Goal: Task Accomplishment & Management: Complete application form

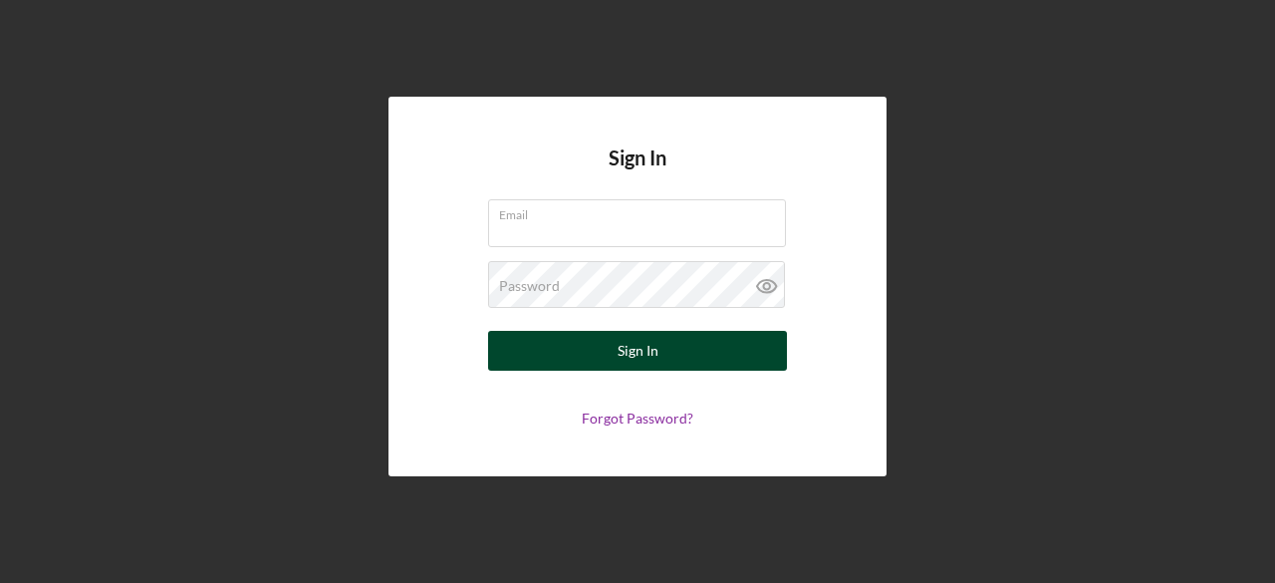
type input "[EMAIL_ADDRESS][DOMAIN_NAME]"
click at [629, 339] on div "Sign In" at bounding box center [638, 351] width 41 height 40
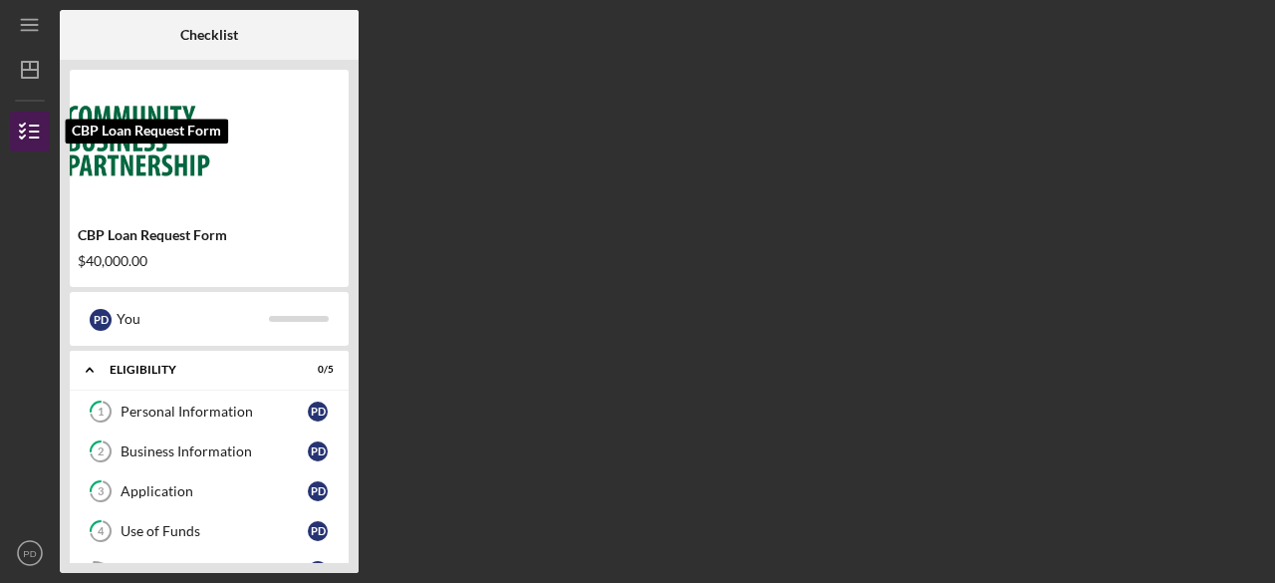
click at [20, 125] on polyline "button" at bounding box center [22, 125] width 5 height 3
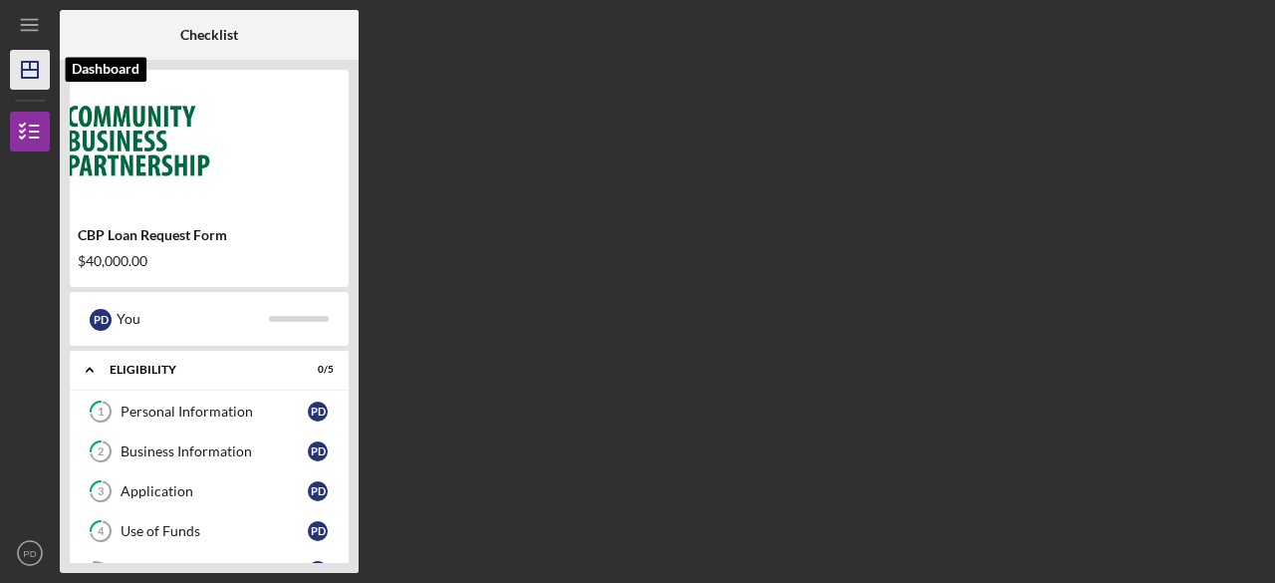
click at [27, 70] on line "button" at bounding box center [30, 70] width 16 height 0
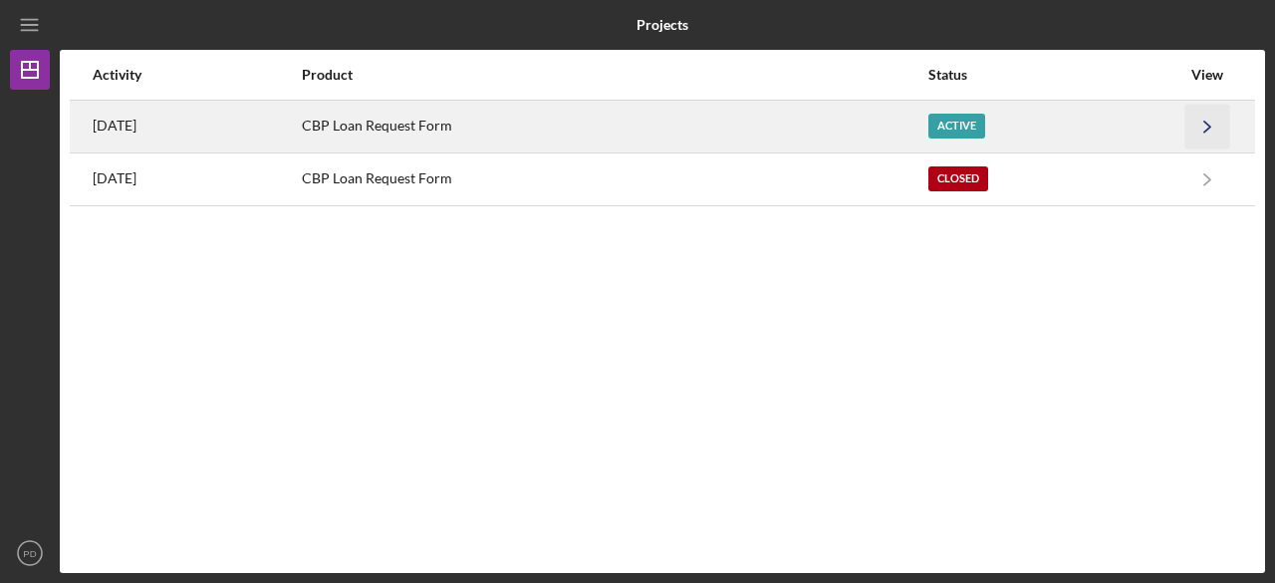
click at [1213, 126] on icon "Icon/Navigate" at bounding box center [1207, 126] width 45 height 45
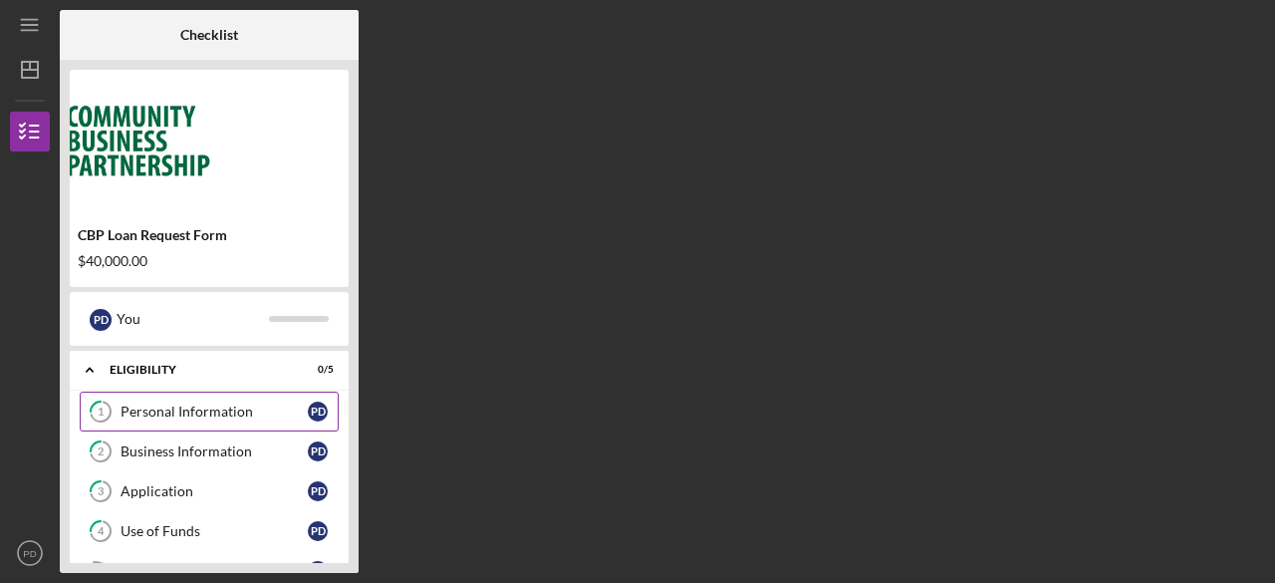
click at [165, 411] on div "Personal Information" at bounding box center [214, 411] width 187 height 16
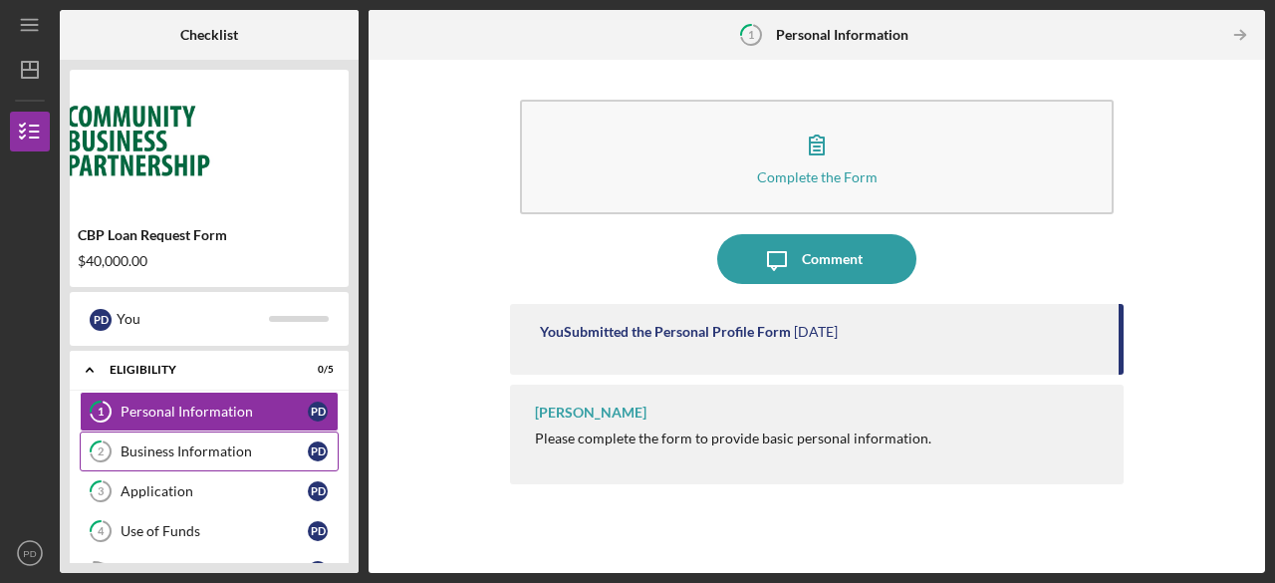
click at [219, 450] on div "Business Information" at bounding box center [214, 451] width 187 height 16
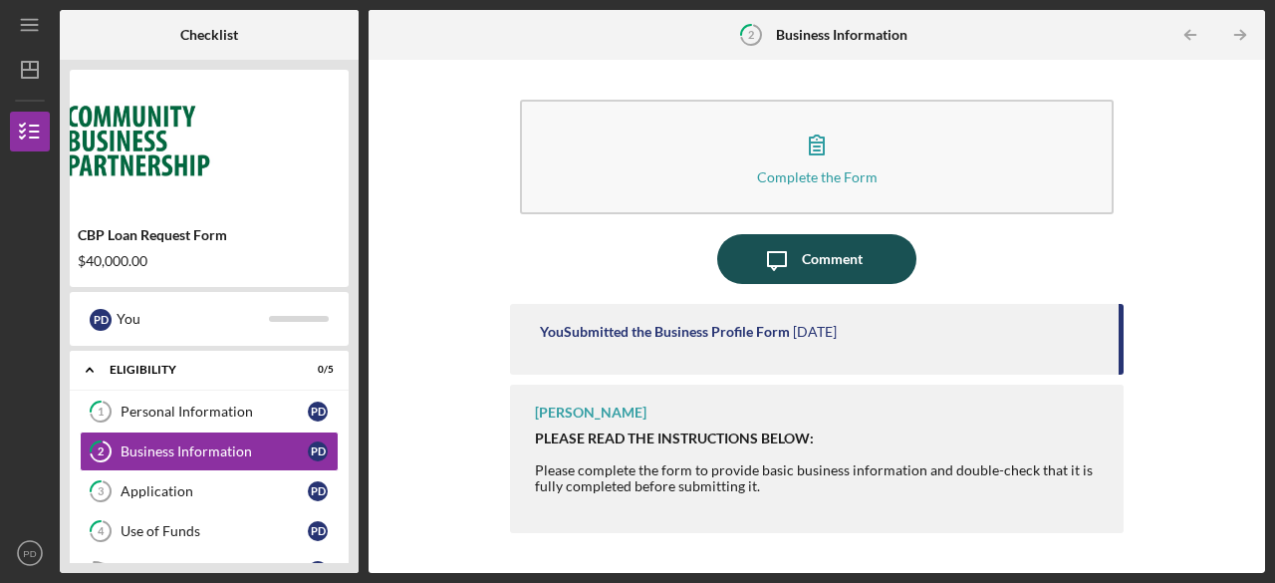
click at [857, 243] on div "Comment" at bounding box center [832, 259] width 61 height 50
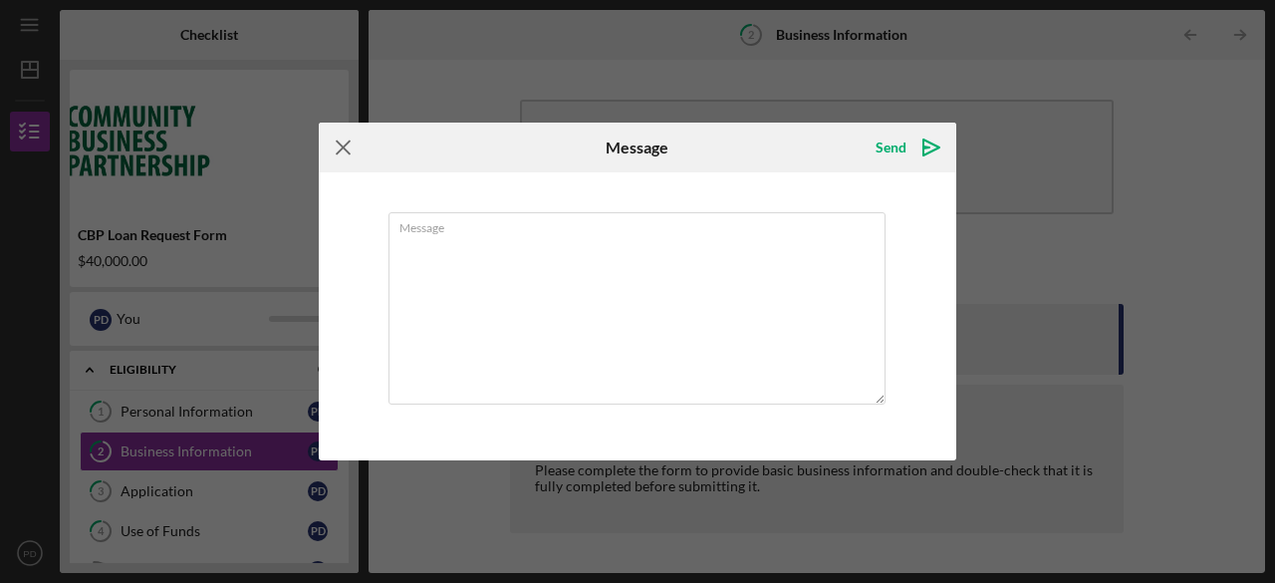
click at [342, 148] on icon "Icon/Menu Close" at bounding box center [344, 148] width 50 height 50
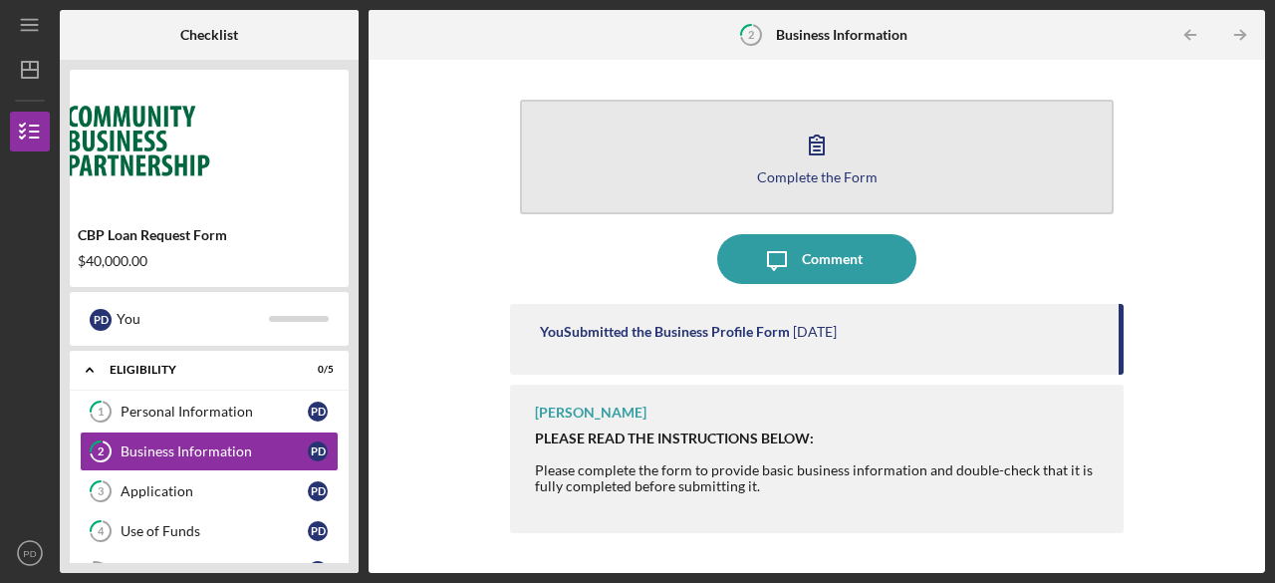
click at [813, 177] on div "Complete the Form" at bounding box center [817, 176] width 121 height 15
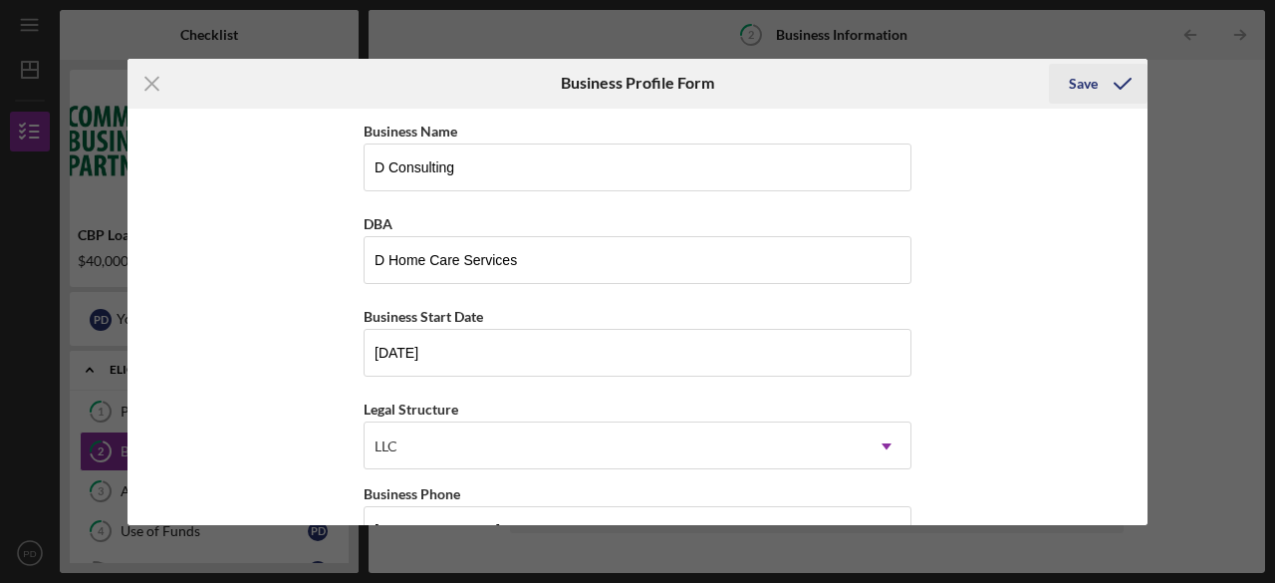
click at [1083, 81] on div "Save" at bounding box center [1083, 84] width 29 height 40
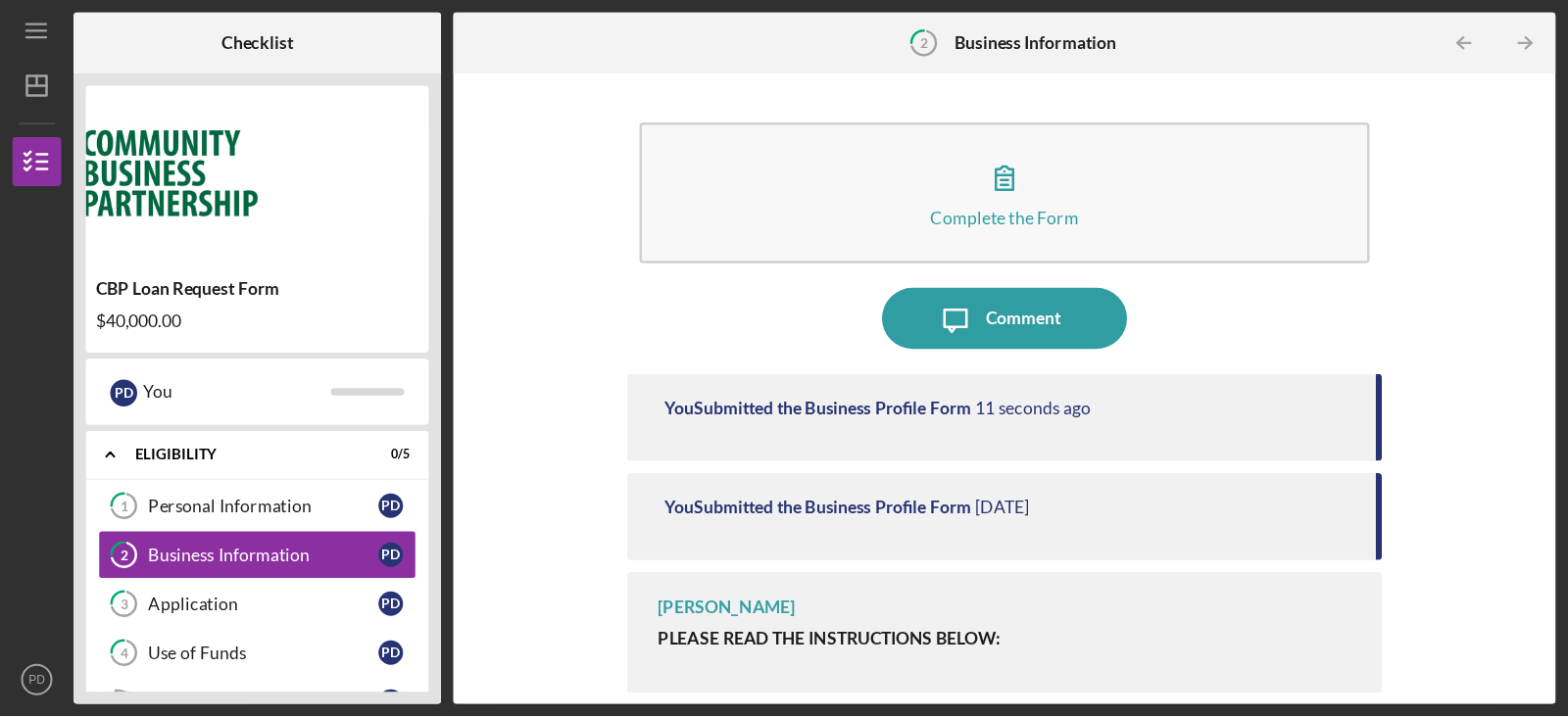
scroll to position [2, 0]
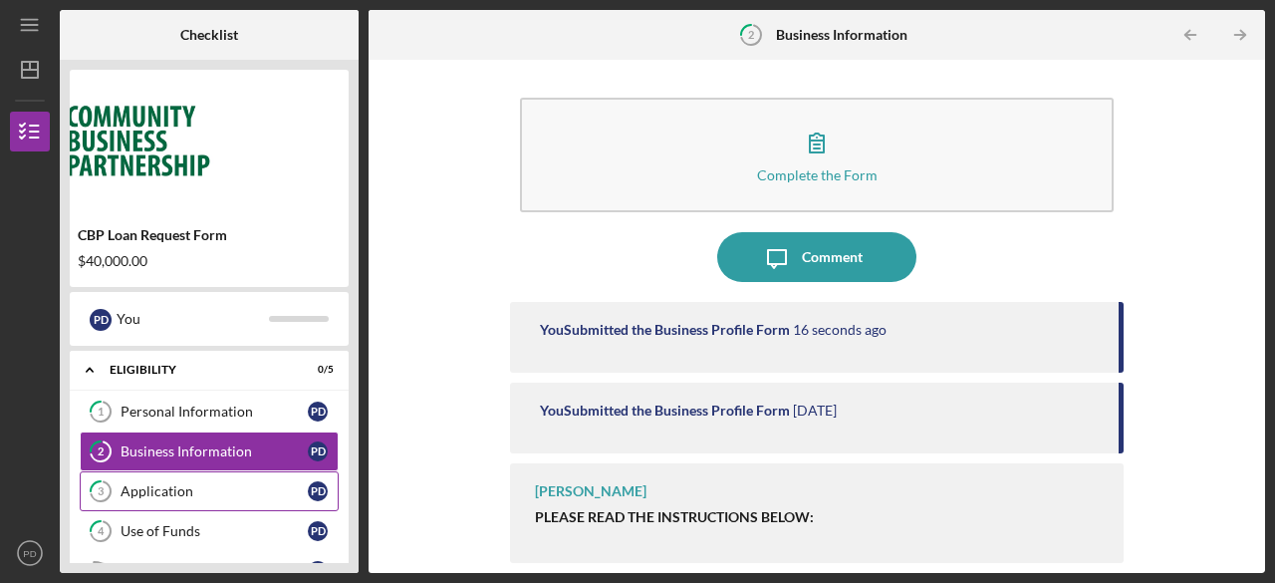
click at [160, 499] on link "3 Application P D" at bounding box center [209, 491] width 259 height 40
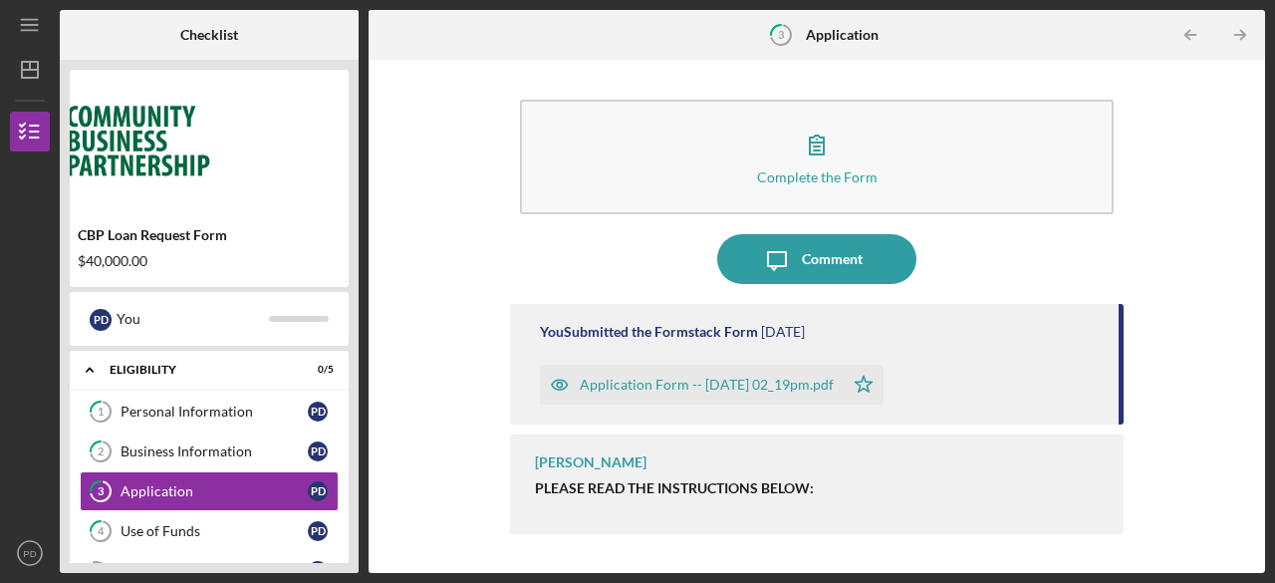
click at [749, 384] on div "Application Form -- [DATE] 02_19pm.pdf" at bounding box center [707, 385] width 254 height 16
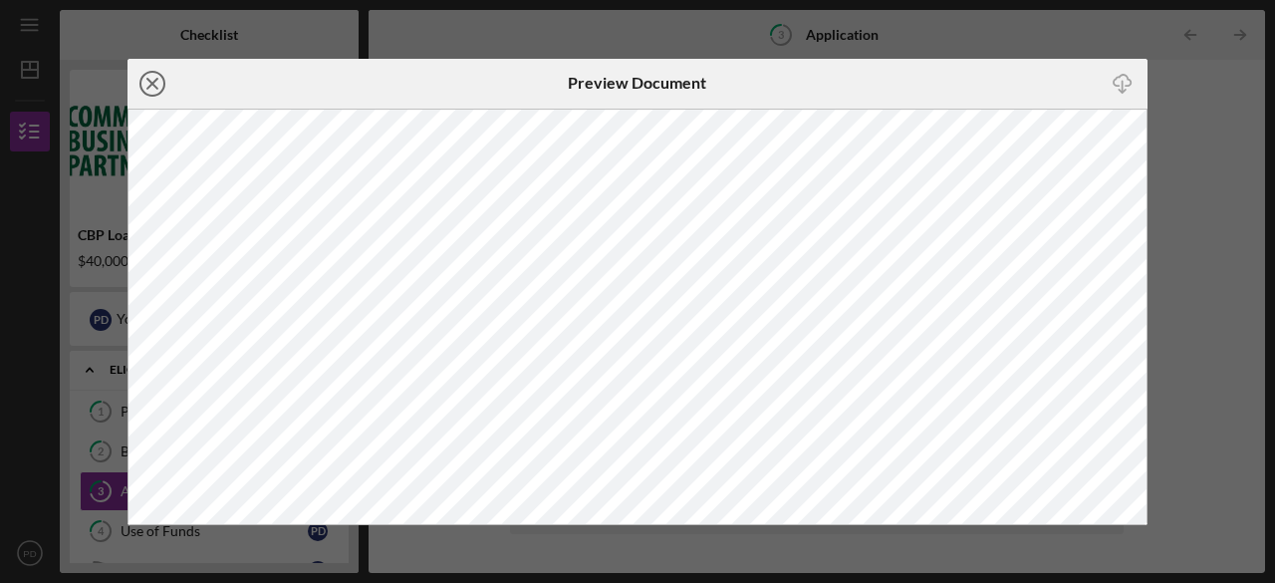
click at [153, 79] on icon "Icon/Close" at bounding box center [153, 84] width 50 height 50
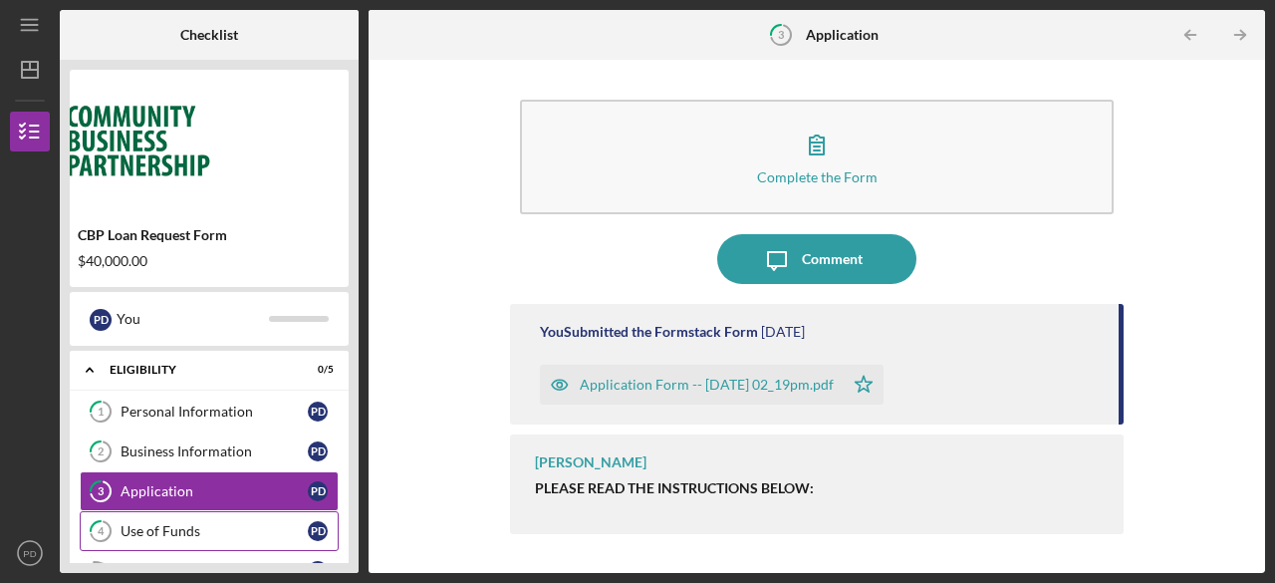
click at [173, 534] on div "Use of Funds" at bounding box center [214, 531] width 187 height 16
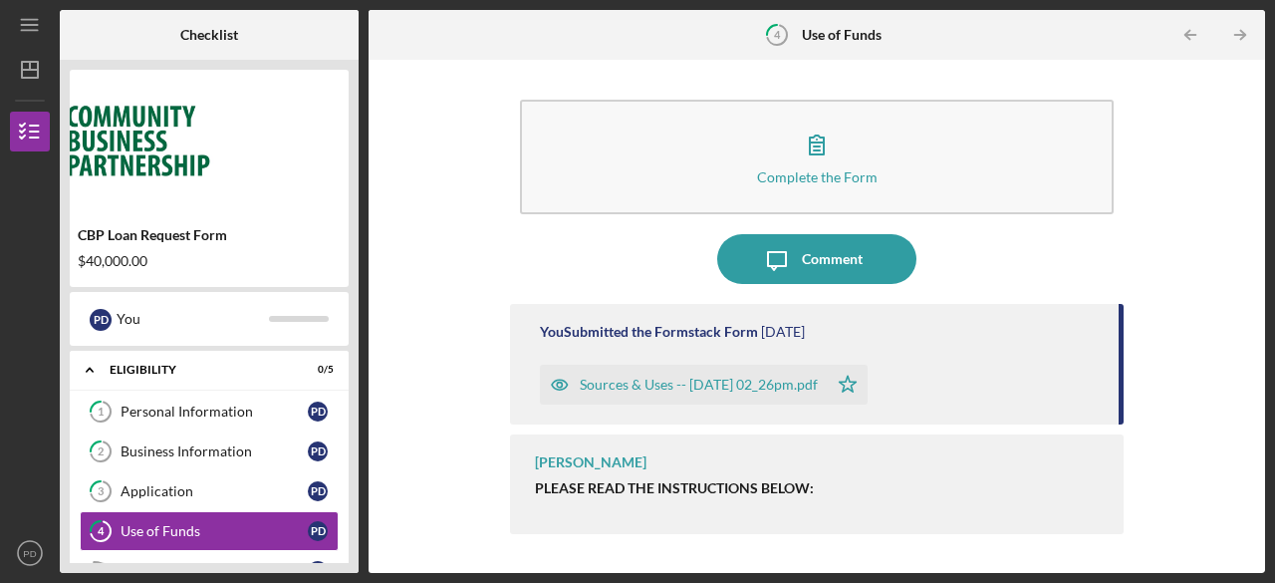
click at [687, 383] on div "Sources & Uses -- [DATE] 02_26pm.pdf" at bounding box center [699, 385] width 238 height 16
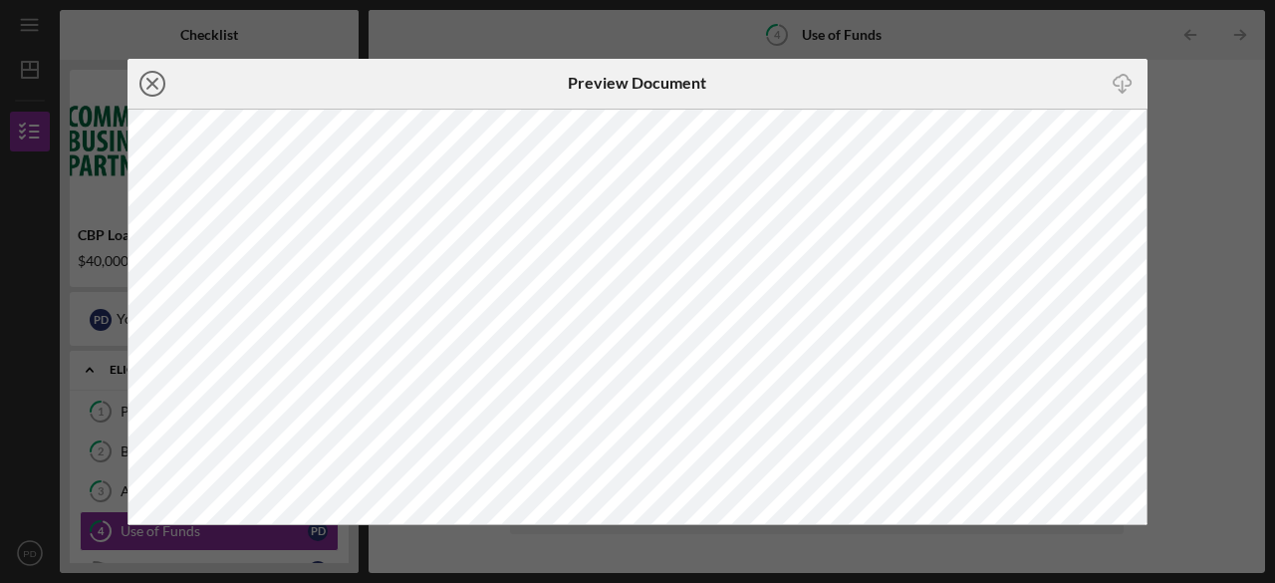
click at [153, 80] on icon "Icon/Close" at bounding box center [153, 84] width 50 height 50
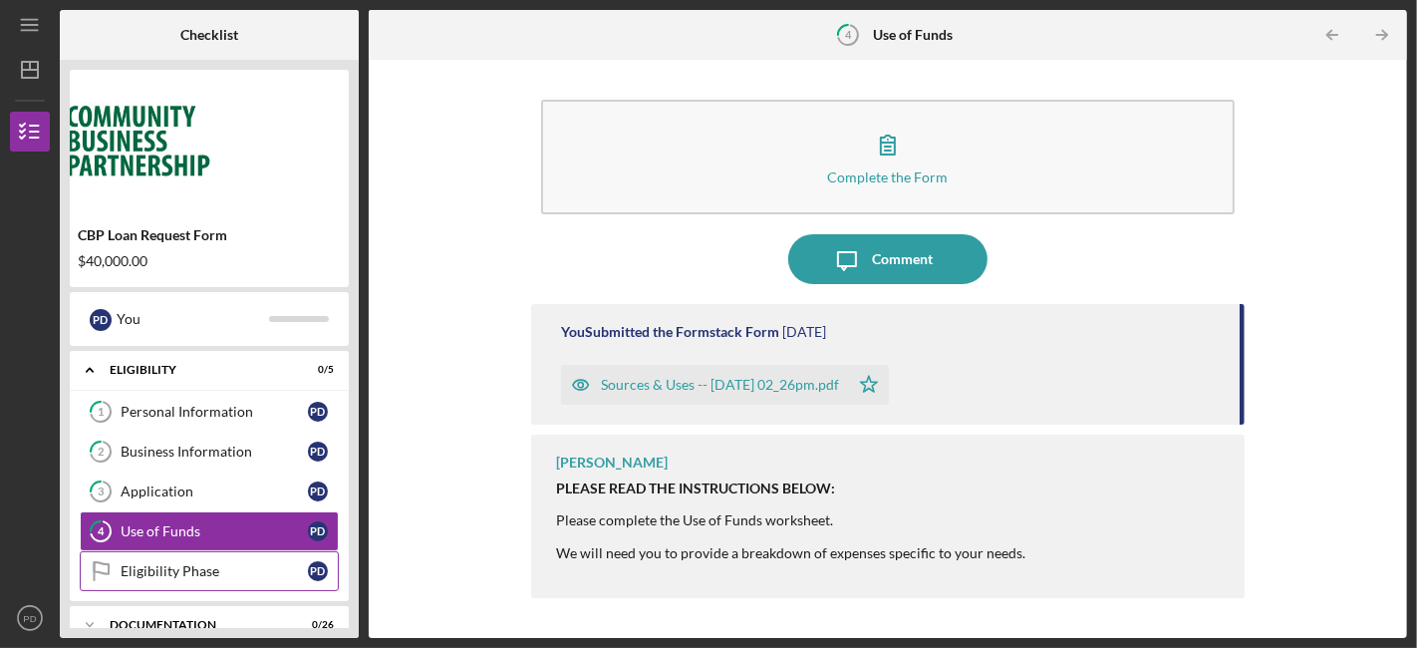
drag, startPoint x: 1233, startPoint y: 1, endPoint x: 154, endPoint y: 573, distance: 1221.0
click at [154, 573] on div "Eligibility Phase" at bounding box center [214, 571] width 187 height 16
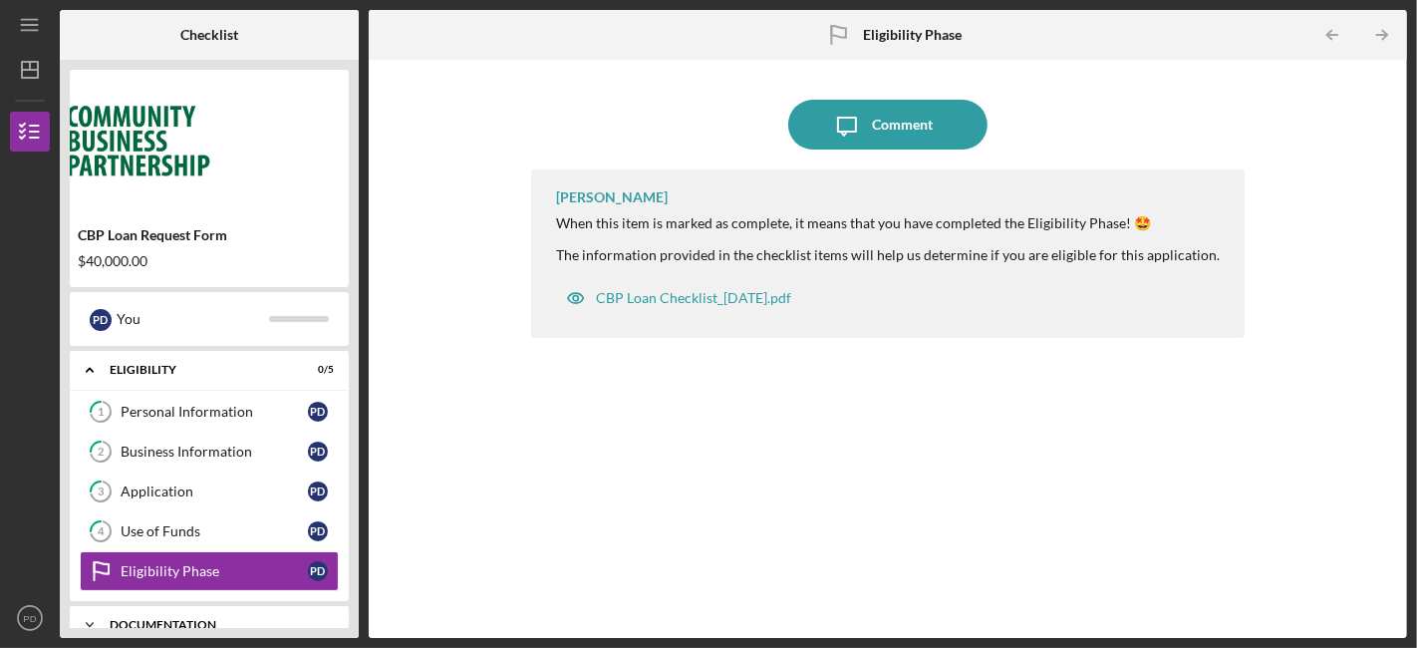
click at [201, 582] on div "Documentation" at bounding box center [217, 625] width 214 height 12
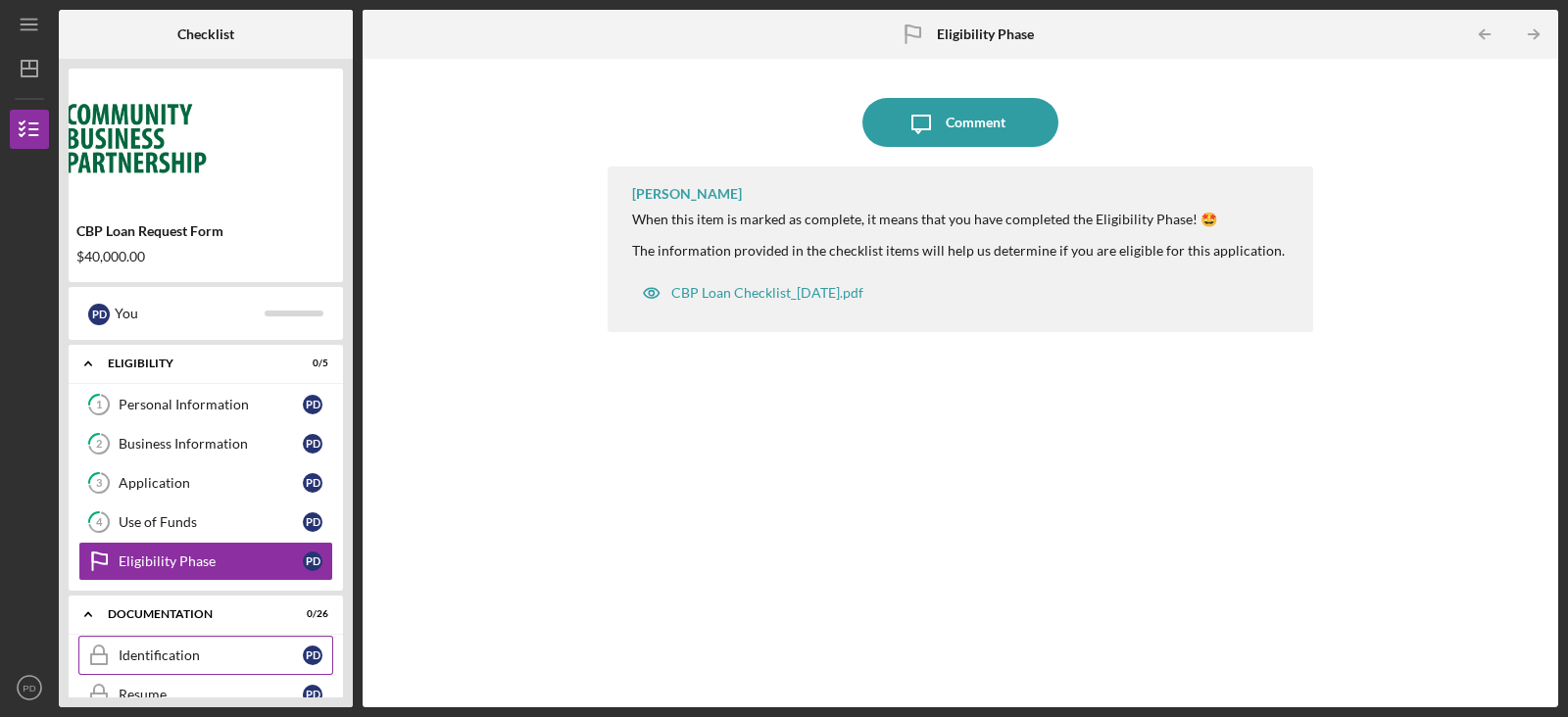
drag, startPoint x: 1393, startPoint y: 4, endPoint x: 165, endPoint y: 654, distance: 1389.4
click at [165, 572] on div "Identification" at bounding box center [211, 655] width 184 height 16
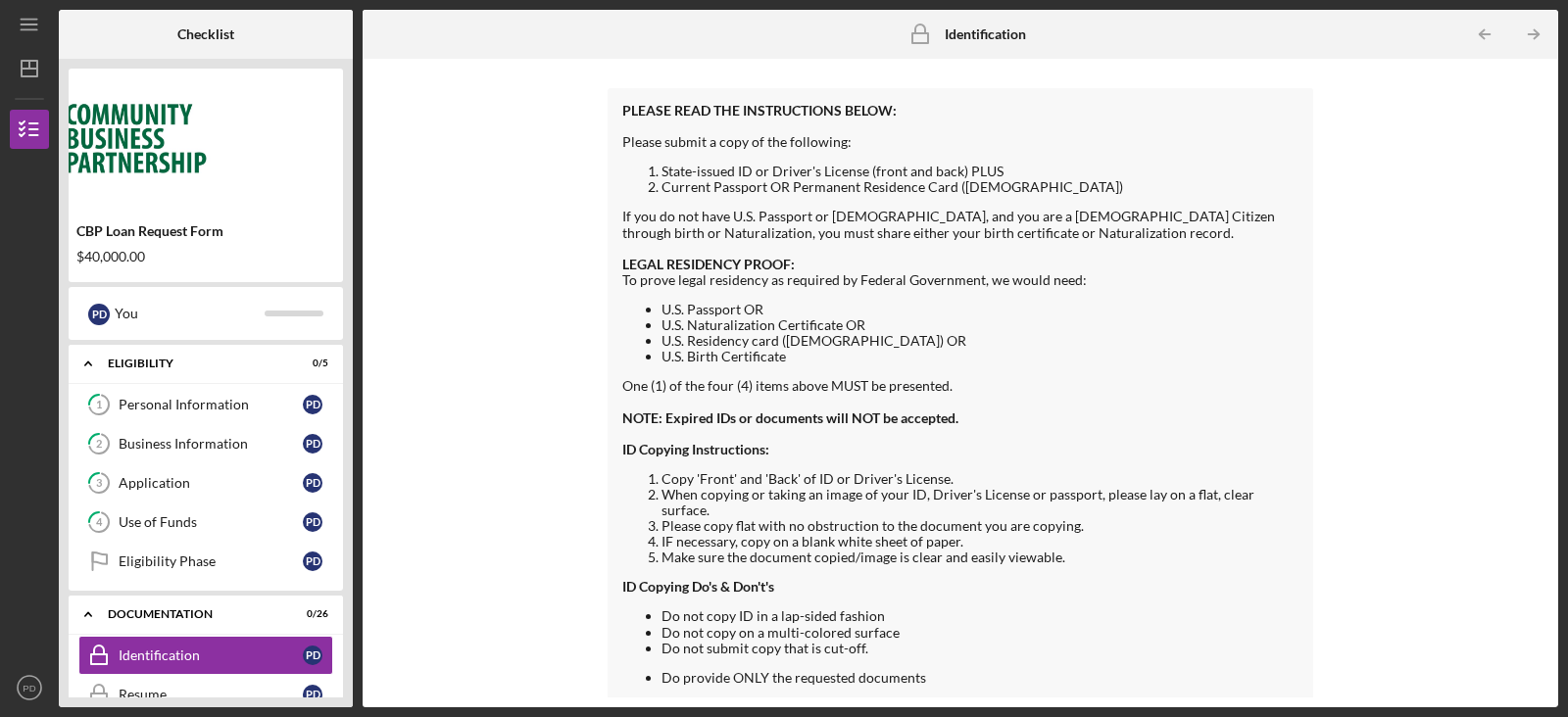
scroll to position [128, 0]
click at [23, 66] on icon "Icon/Dashboard" at bounding box center [30, 69] width 49 height 49
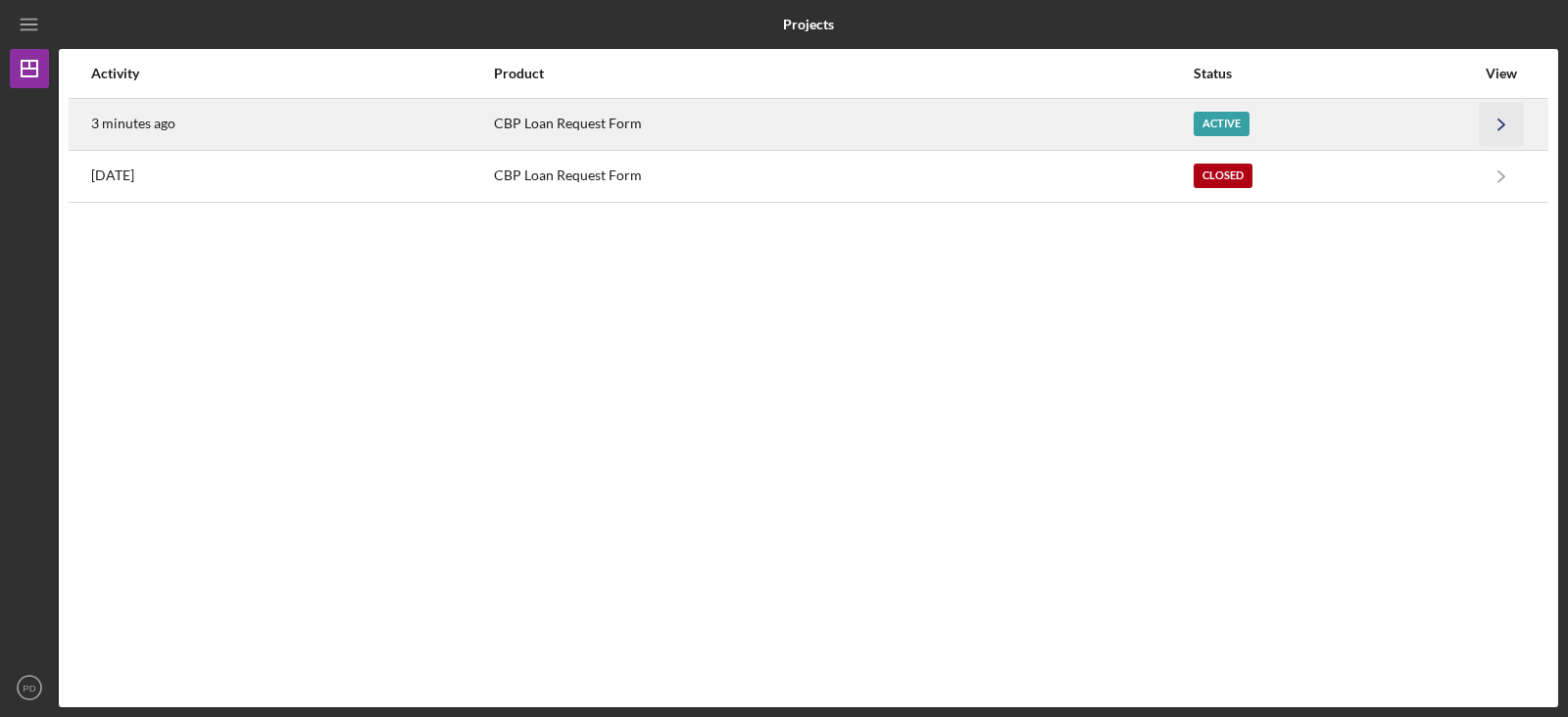
click at [1253, 128] on icon "Icon/Navigate" at bounding box center [1501, 124] width 44 height 44
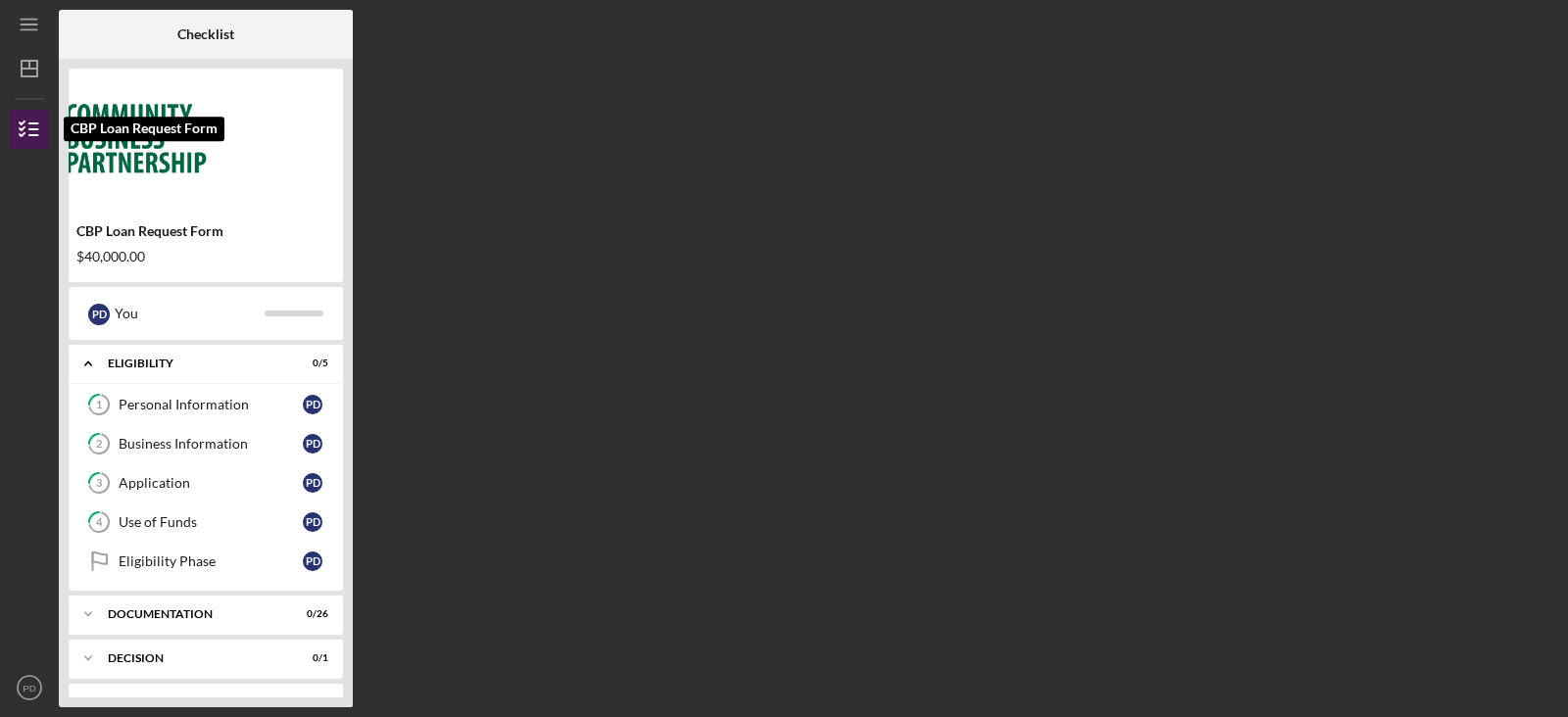
click at [19, 130] on icon "button" at bounding box center [30, 130] width 49 height 49
